Goal: Transaction & Acquisition: Purchase product/service

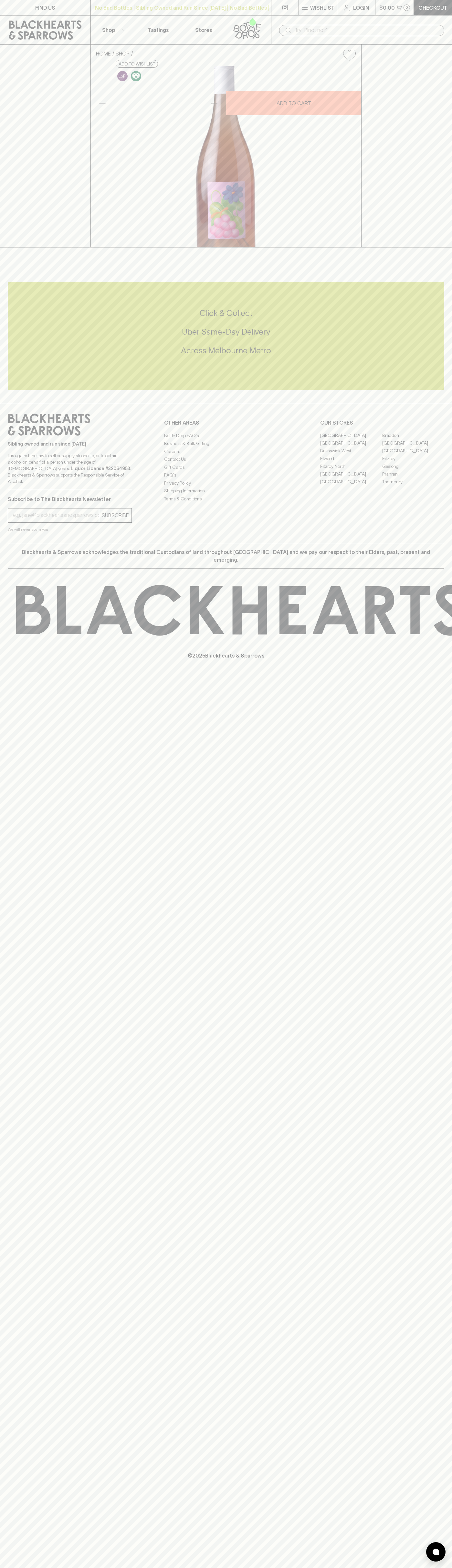
click at [414, 18] on div "​" at bounding box center [361, 30] width 181 height 29
click at [423, 961] on div "FIND US | No Bad Bottles | Sibling Owned and Run Since 2006 | No Bad Bottles | …" at bounding box center [226, 784] width 452 height 1568
click at [423, 1567] on html "FIND US | No Bad Bottles | Sibling Owned and Run Since 2006 | No Bad Bottles | …" at bounding box center [226, 784] width 452 height 1568
click at [16, 1139] on div "FIND US | No Bad Bottles | Sibling Owned and Run Since 2006 | No Bad Bottles | …" at bounding box center [226, 784] width 452 height 1568
